Goal: Obtain resource: Download file/media

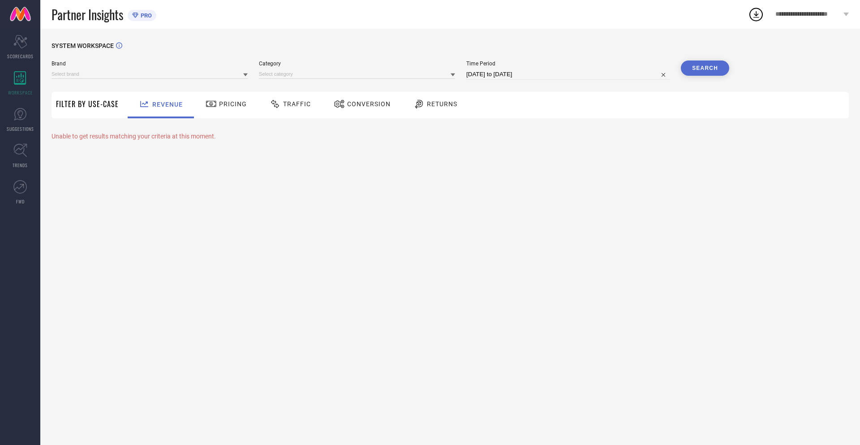
type input "NIKE"
type input "All"
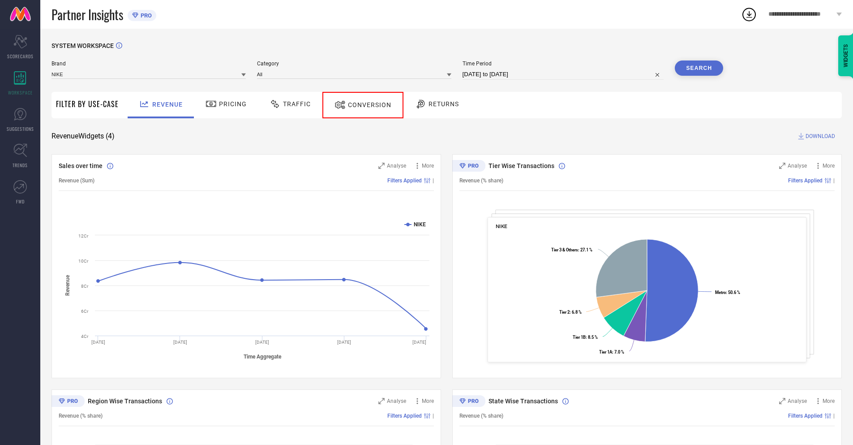
click at [359, 105] on span "Conversion" at bounding box center [369, 104] width 43 height 7
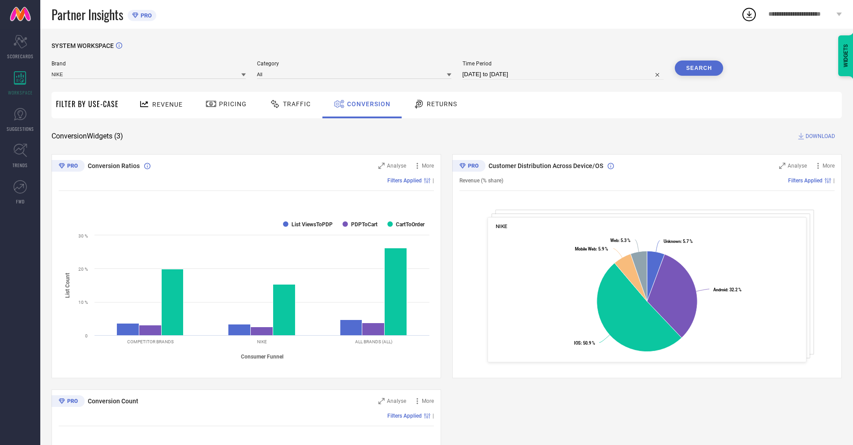
click at [562, 74] on input "[DATE] to [DATE]" at bounding box center [562, 74] width 201 height 11
select select "7"
select select "2025"
select select "8"
select select "2025"
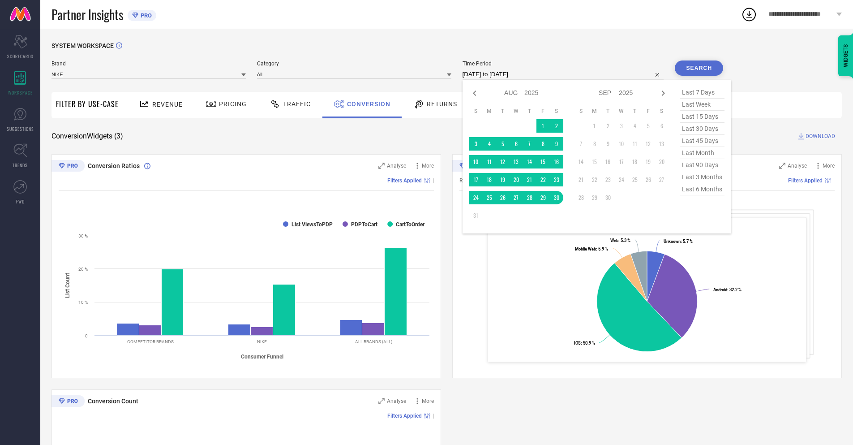
click at [555, 197] on td "30" at bounding box center [556, 197] width 13 height 13
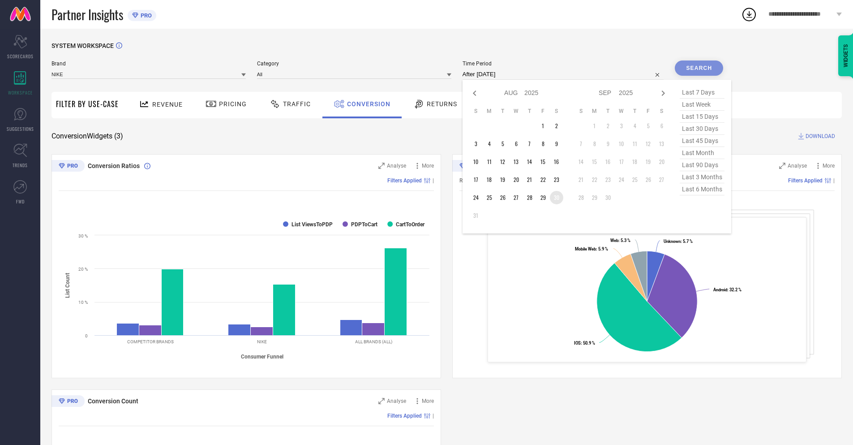
type input "[DATE] to [DATE]"
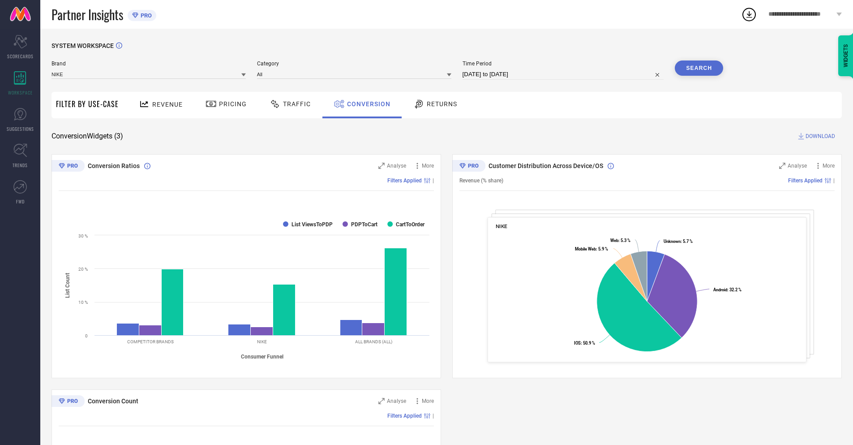
click at [699, 68] on button "Search" at bounding box center [699, 67] width 48 height 15
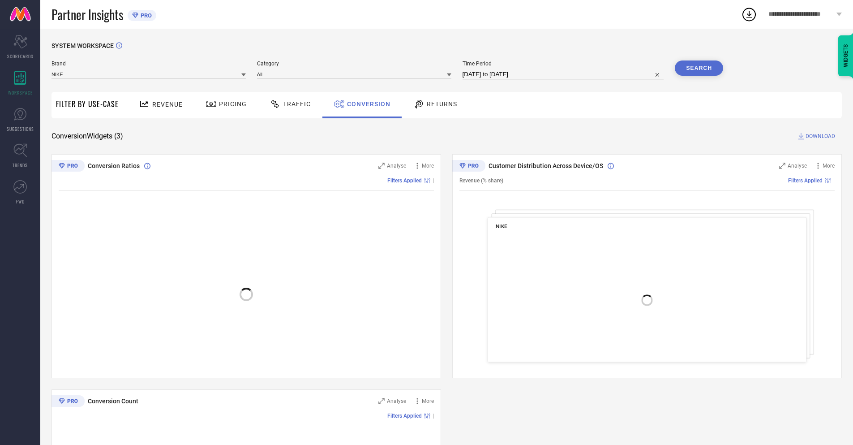
click at [820, 136] on span "DOWNLOAD" at bounding box center [820, 136] width 30 height 9
